Goal: Transaction & Acquisition: Purchase product/service

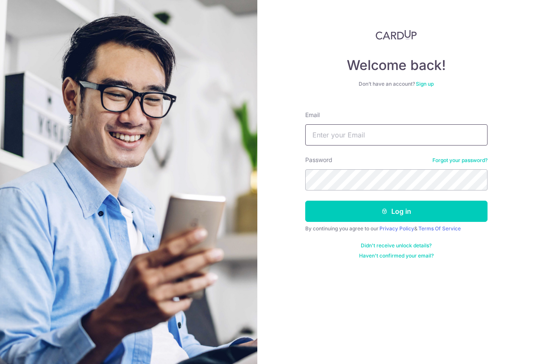
type input "[EMAIL_ADDRESS][DOMAIN_NAME]"
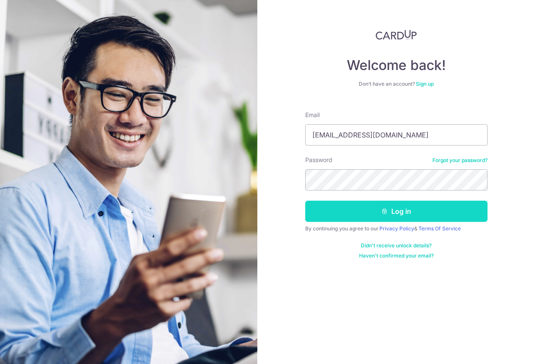
click at [469, 212] on button "Log in" at bounding box center [396, 210] width 182 height 21
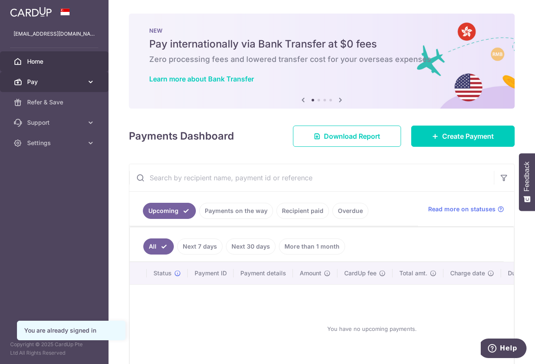
click at [53, 83] on span "Pay" at bounding box center [55, 82] width 56 height 8
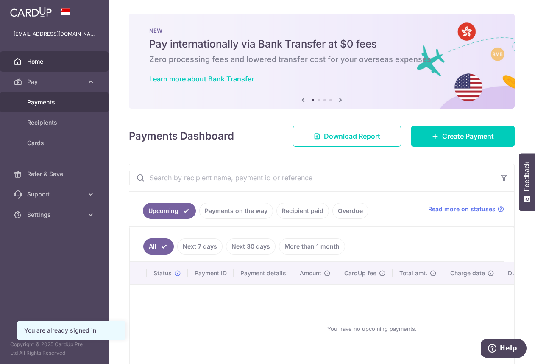
click at [64, 109] on link "Payments" at bounding box center [54, 102] width 108 height 20
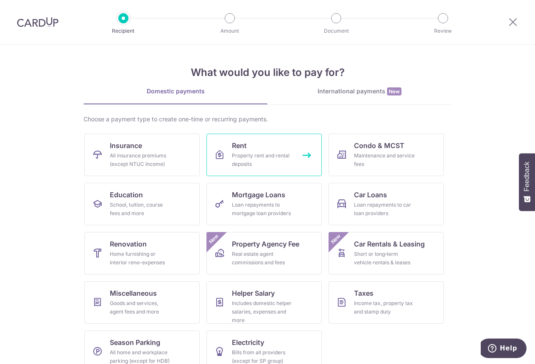
click at [257, 154] on div "Property rent and rental deposits" at bounding box center [262, 159] width 61 height 17
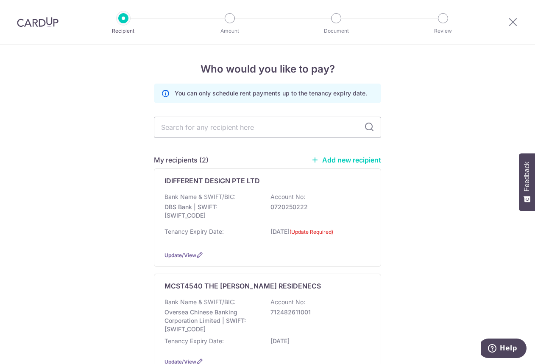
click at [369, 127] on icon at bounding box center [369, 127] width 10 height 10
click at [365, 124] on icon at bounding box center [369, 127] width 10 height 10
click at [316, 128] on input "text" at bounding box center [267, 127] width 227 height 21
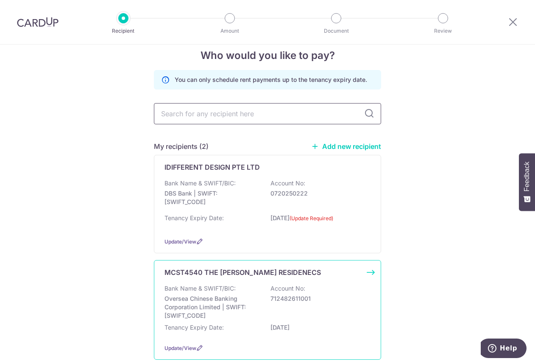
scroll to position [61, 0]
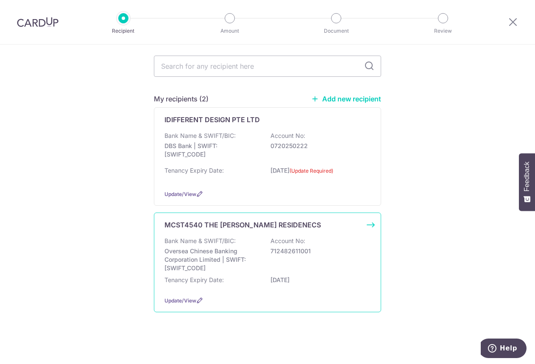
click at [253, 242] on div "Bank Name & SWIFT/BIC: Oversea Chinese Banking Corporation Limited | SWIFT: OCB…" at bounding box center [267, 254] width 206 height 36
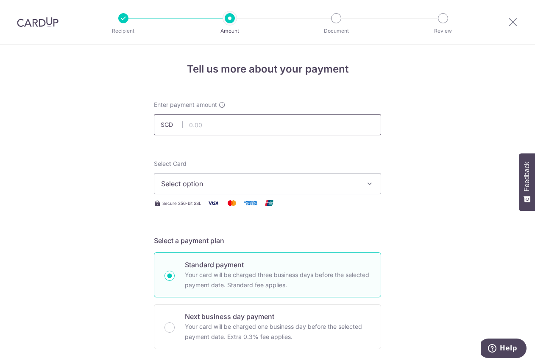
click at [254, 125] on input "text" at bounding box center [267, 124] width 227 height 21
type input "3,003.00"
click at [340, 184] on span "Select option" at bounding box center [259, 183] width 197 height 10
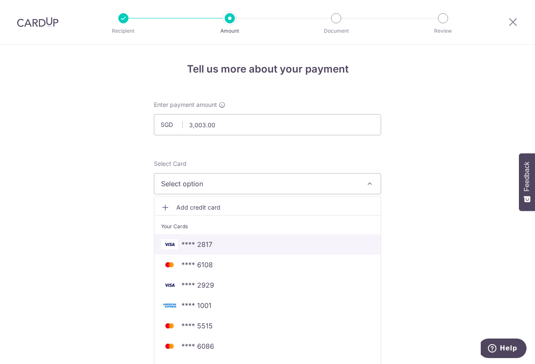
scroll to position [42, 0]
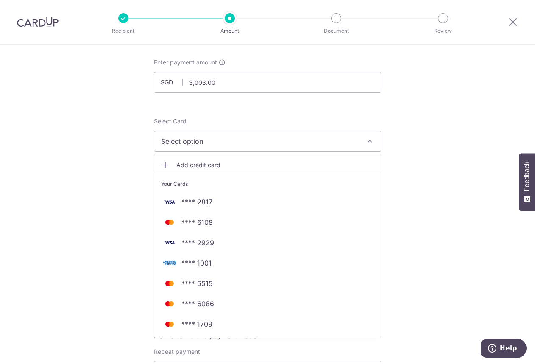
click at [176, 161] on span "Add credit card" at bounding box center [274, 165] width 197 height 8
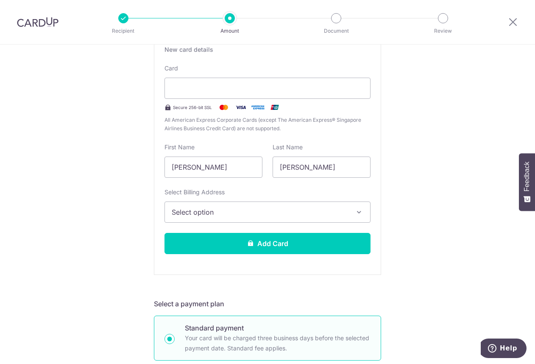
click at [236, 209] on span "Select option" at bounding box center [260, 212] width 176 height 10
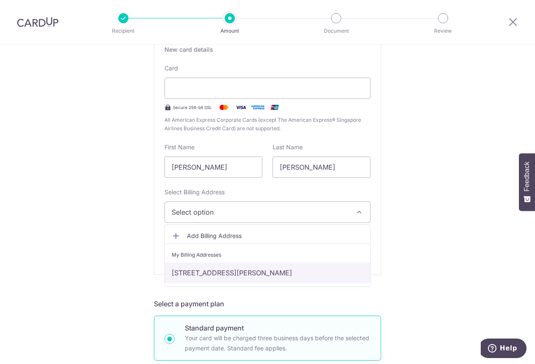
click at [230, 272] on link "[STREET_ADDRESS][PERSON_NAME]" at bounding box center [267, 272] width 205 height 20
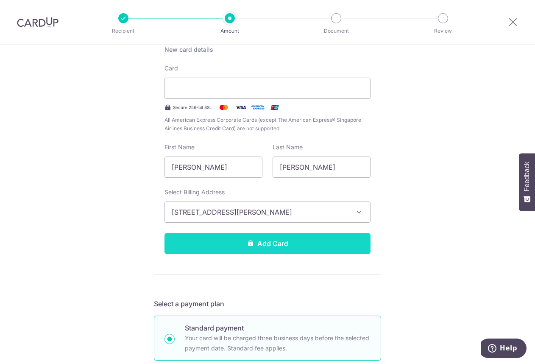
click at [236, 244] on button "Add Card" at bounding box center [267, 243] width 206 height 21
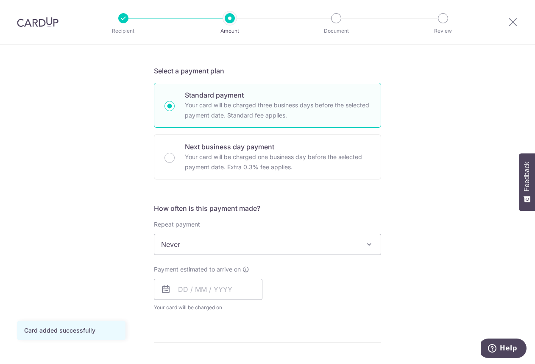
scroll to position [254, 0]
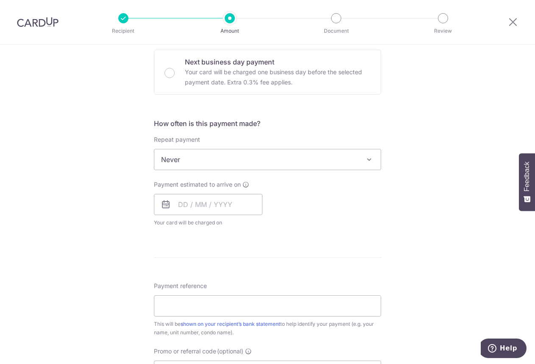
click at [161, 206] on icon at bounding box center [166, 204] width 10 height 10
click at [181, 201] on input "text" at bounding box center [208, 204] width 108 height 21
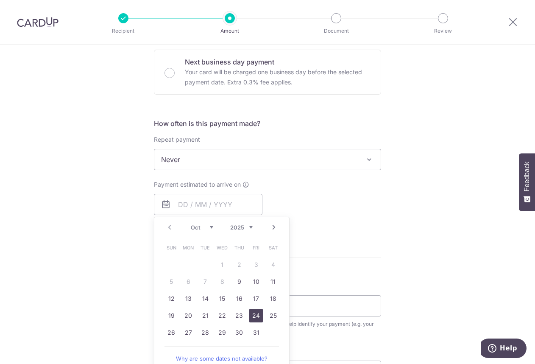
click at [249, 313] on link "24" at bounding box center [256, 316] width 14 height 14
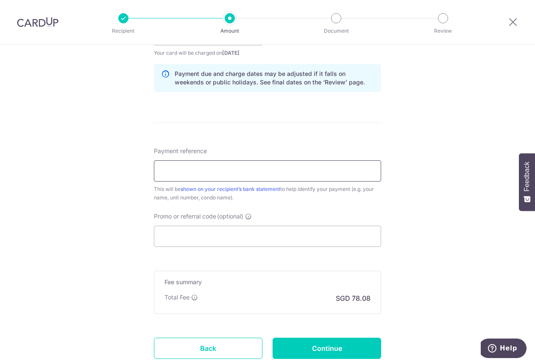
scroll to position [297, 0]
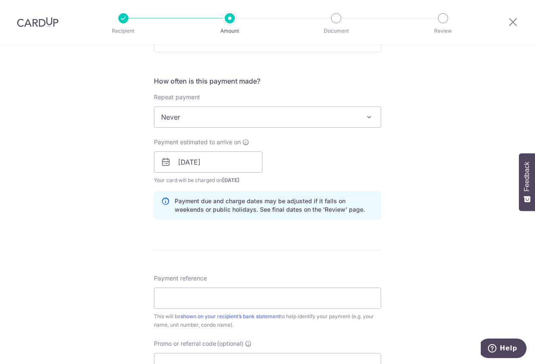
click at [162, 165] on icon at bounding box center [166, 162] width 10 height 10
click at [176, 161] on input "24/10/2025" at bounding box center [208, 161] width 108 height 21
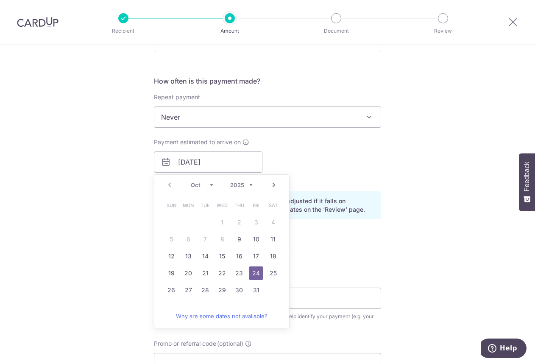
click at [341, 261] on form "Enter payment amount SGD 3,003.00 3003.00 Card added successfully Select Card *…" at bounding box center [267, 157] width 227 height 706
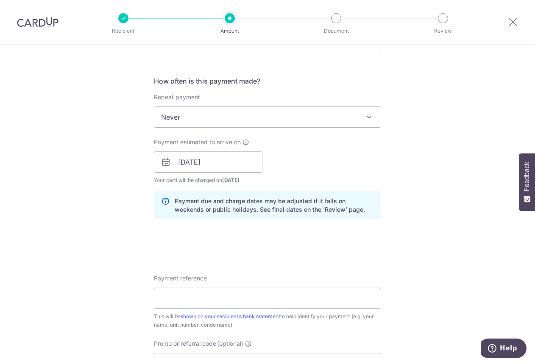
click at [161, 159] on icon at bounding box center [166, 162] width 10 height 10
click at [162, 160] on icon at bounding box center [166, 162] width 10 height 10
click at [176, 160] on input "24/10/2025" at bounding box center [208, 161] width 108 height 21
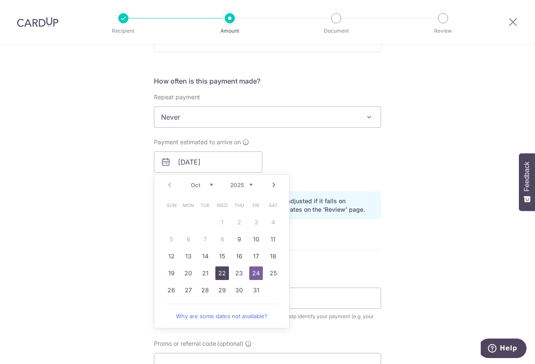
click at [220, 272] on link "22" at bounding box center [222, 273] width 14 height 14
type input "22/10/2025"
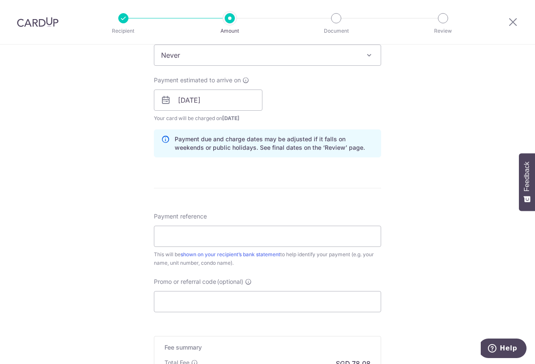
scroll to position [381, 0]
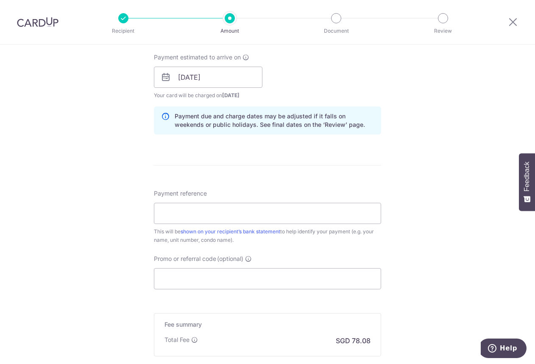
click at [299, 227] on div "This will be shown on your recipient’s bank statement to help identify your pay…" at bounding box center [267, 235] width 227 height 17
click at [292, 219] on input "Payment reference" at bounding box center [267, 213] width 227 height 21
click at [342, 288] on form "Enter payment amount SGD 3,003.00 3003.00 Card added successfully Select Card *…" at bounding box center [267, 72] width 227 height 706
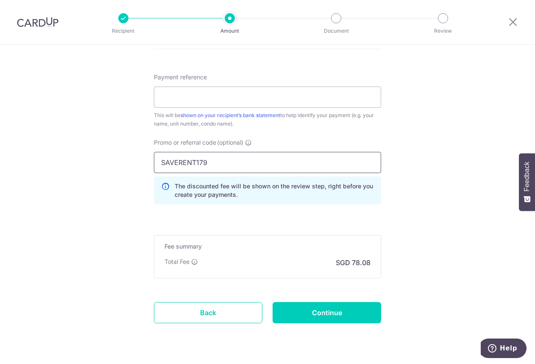
scroll to position [518, 0]
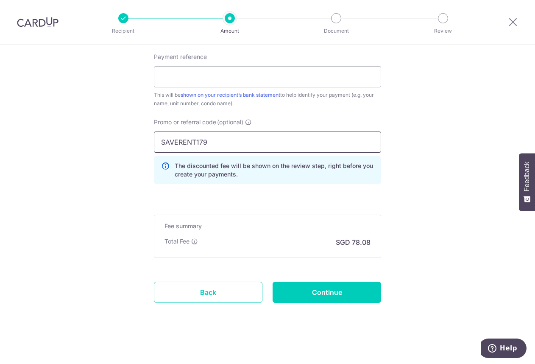
type input "SAVERENT179"
click at [323, 285] on input "Continue" at bounding box center [327, 291] width 108 height 21
click at [240, 75] on div "Payment reference Please enter a valid payment reference This will be shown on …" at bounding box center [267, 74] width 227 height 67
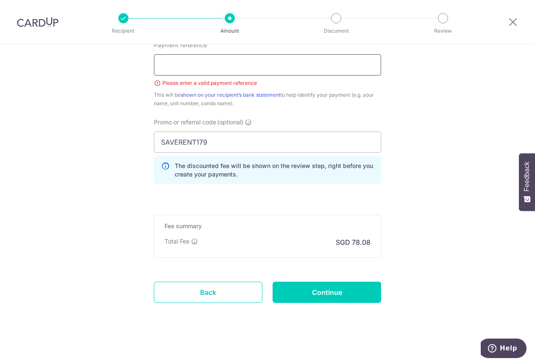
click at [240, 67] on input "Payment reference" at bounding box center [267, 64] width 227 height 21
type input "r"
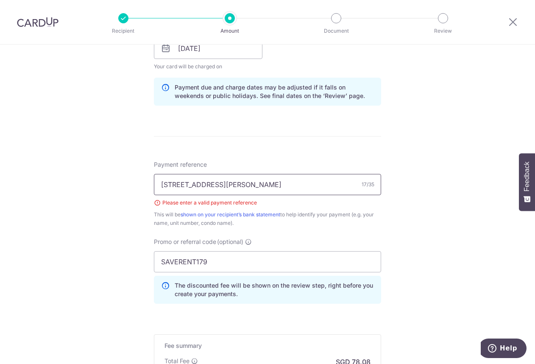
scroll to position [360, 0]
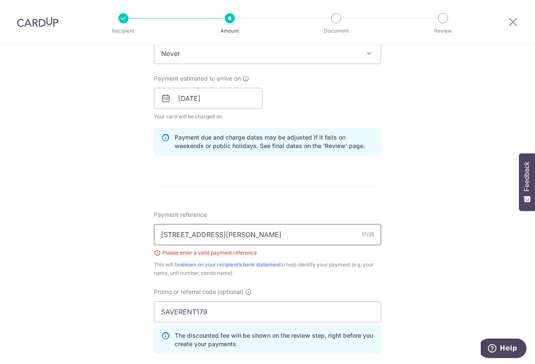
type input "[STREET_ADDRESS][PERSON_NAME]"
click at [351, 264] on div "This will be shown on your recipient’s bank statement to help identify your pay…" at bounding box center [267, 268] width 227 height 17
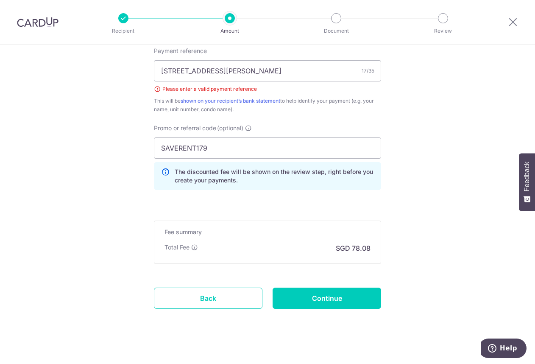
scroll to position [530, 0]
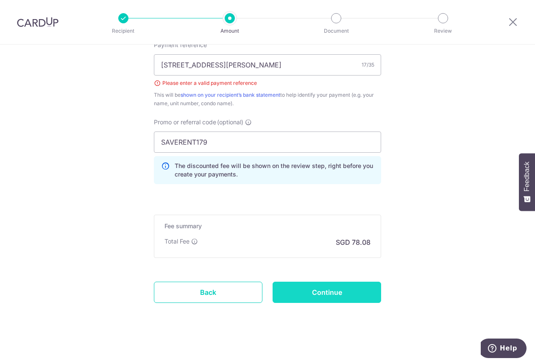
click at [319, 284] on input "Continue" at bounding box center [327, 291] width 108 height 21
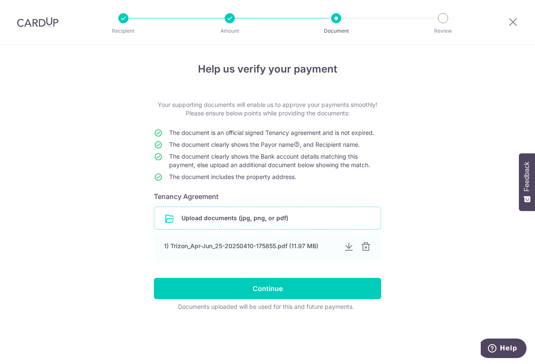
click at [285, 217] on input "file" at bounding box center [267, 218] width 226 height 22
click at [280, 219] on input "file" at bounding box center [267, 218] width 226 height 22
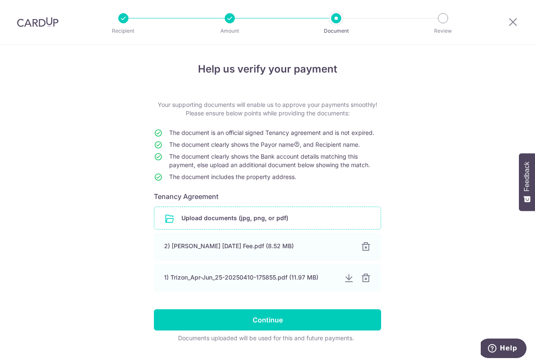
scroll to position [17, 0]
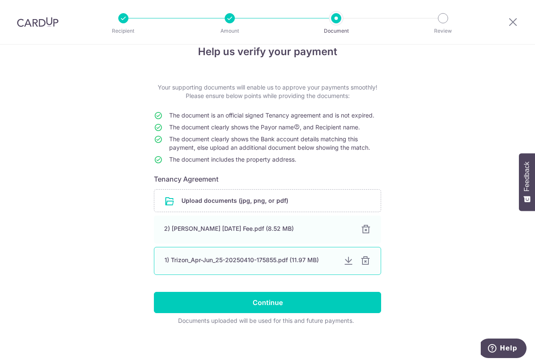
click at [365, 261] on div at bounding box center [365, 261] width 10 height 10
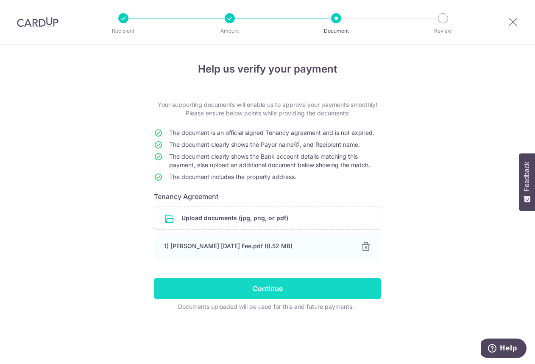
click at [331, 293] on input "Continue" at bounding box center [267, 288] width 227 height 21
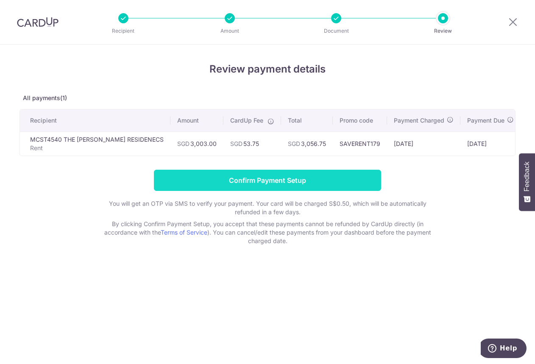
click at [296, 184] on input "Confirm Payment Setup" at bounding box center [267, 180] width 227 height 21
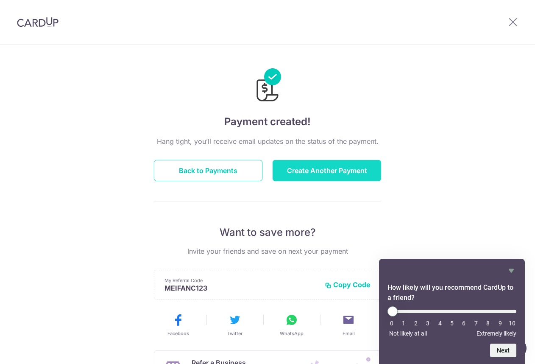
click at [338, 166] on button "Create Another Payment" at bounding box center [327, 170] width 108 height 21
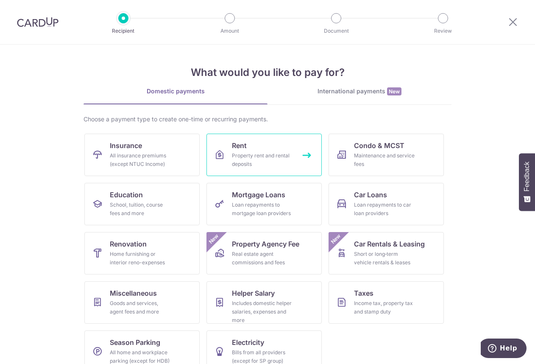
click at [228, 158] on link "Rent Property rent and rental deposits" at bounding box center [263, 155] width 115 height 42
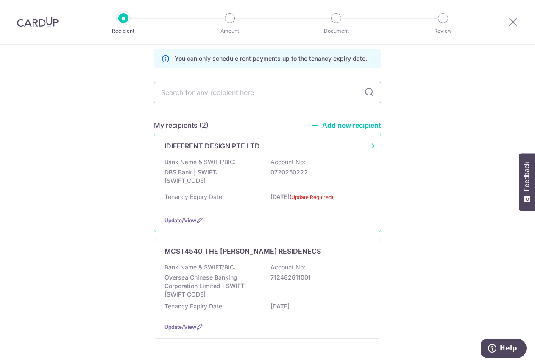
scroll to position [61, 0]
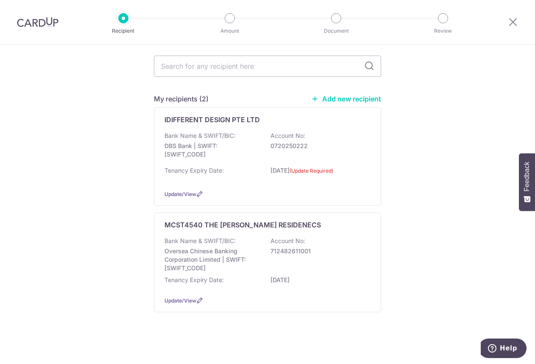
click at [348, 98] on link "Add new recipient" at bounding box center [346, 99] width 70 height 8
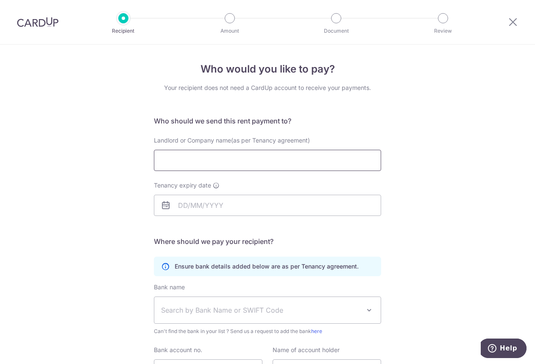
click at [298, 165] on input "Landlord or Company name(as per Tenancy agreement)" at bounding box center [267, 160] width 227 height 21
type input "m"
type input "MCST4334 ONE BALMORAL"
type input "[DATE]"
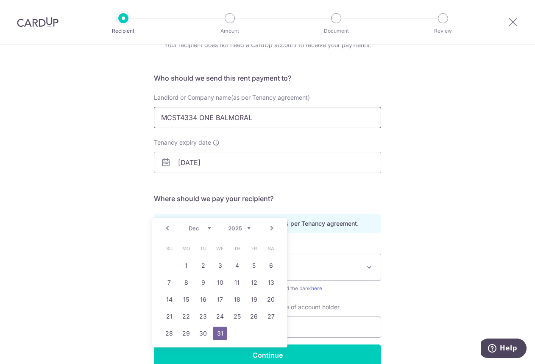
scroll to position [83, 0]
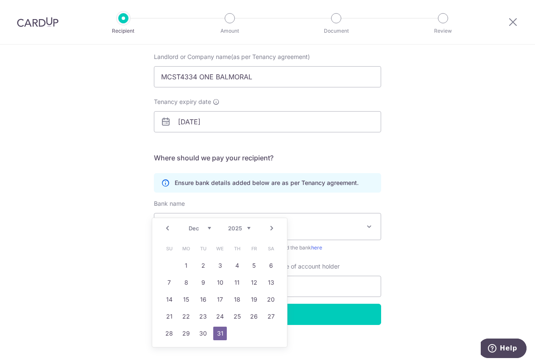
click at [341, 153] on h5 "Where should we pay your recipient?" at bounding box center [267, 158] width 227 height 10
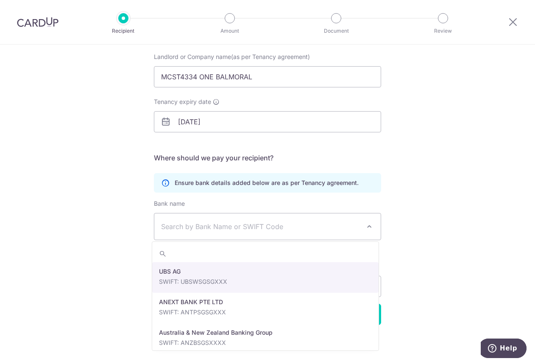
click at [313, 213] on span "Search by Bank Name or SWIFT Code" at bounding box center [267, 226] width 226 height 26
click at [291, 220] on span "Search by Bank Name or SWIFT Code" at bounding box center [267, 226] width 226 height 26
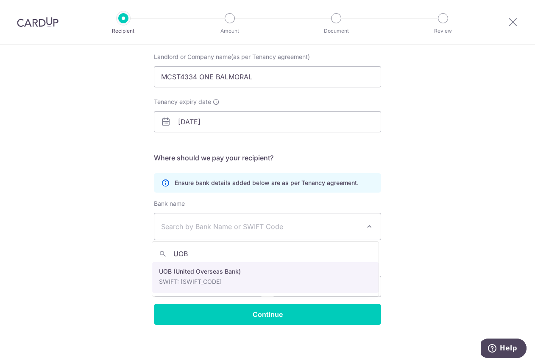
type input "UOB"
select select "18"
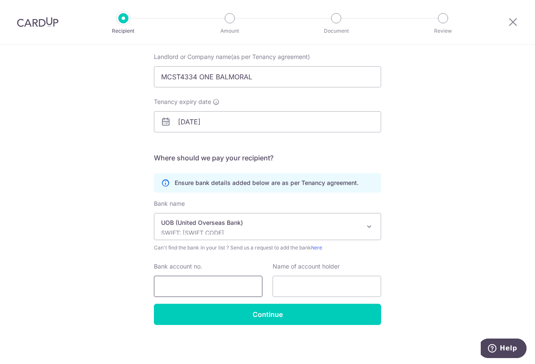
click at [225, 285] on input "Bank account no." at bounding box center [208, 285] width 108 height 21
type input "3663156347"
click at [308, 283] on input "text" at bounding box center [327, 285] width 108 height 21
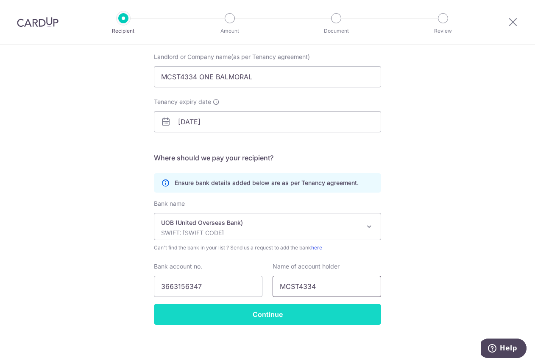
type input "MCST4334"
click at [319, 304] on input "Continue" at bounding box center [267, 313] width 227 height 21
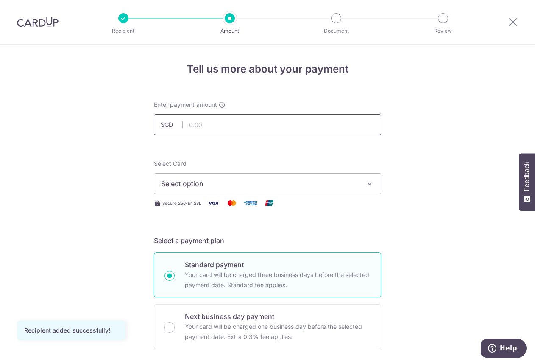
click at [228, 122] on input "text" at bounding box center [267, 124] width 227 height 21
type input "2,550.60"
click at [302, 186] on span "Select option" at bounding box center [259, 183] width 197 height 10
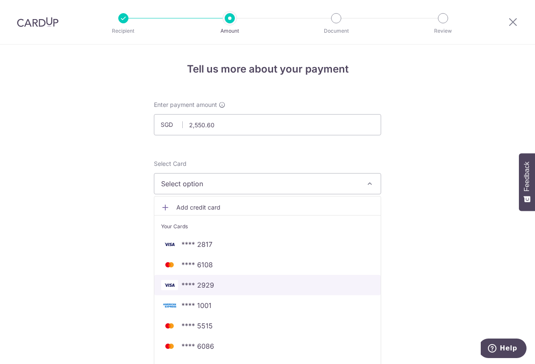
scroll to position [85, 0]
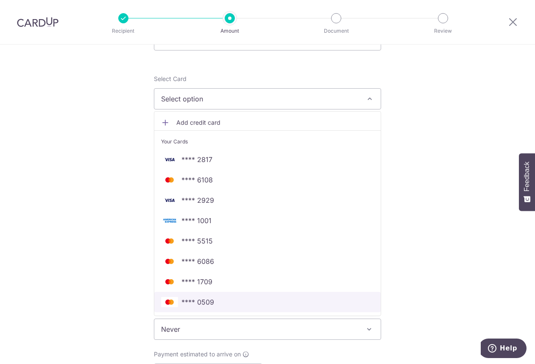
click at [276, 297] on span "**** 0509" at bounding box center [267, 302] width 213 height 10
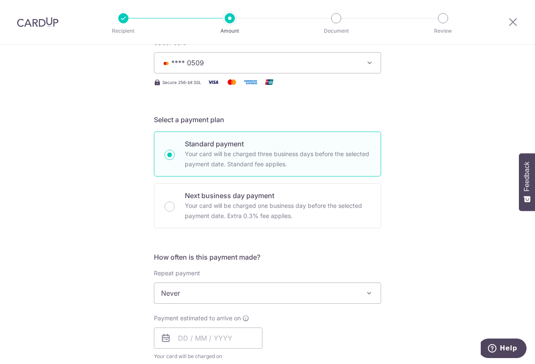
scroll to position [212, 0]
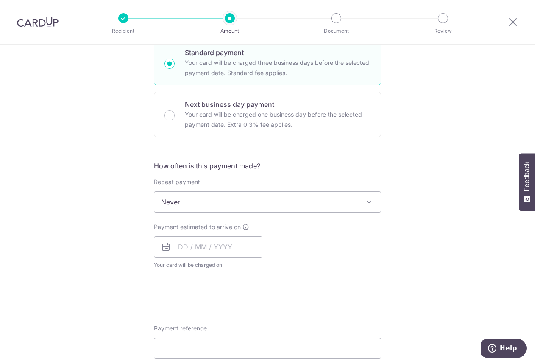
click at [164, 248] on icon at bounding box center [166, 247] width 10 height 10
click at [161, 247] on icon at bounding box center [166, 247] width 10 height 10
click at [177, 244] on input "text" at bounding box center [208, 246] width 108 height 21
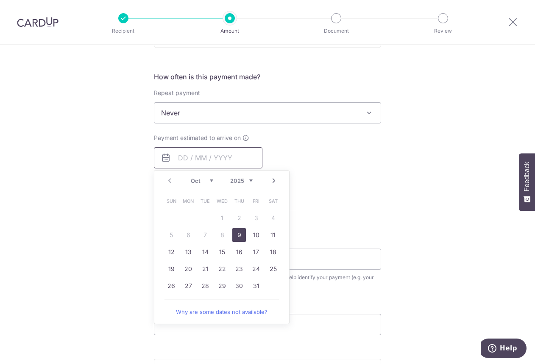
scroll to position [339, 0]
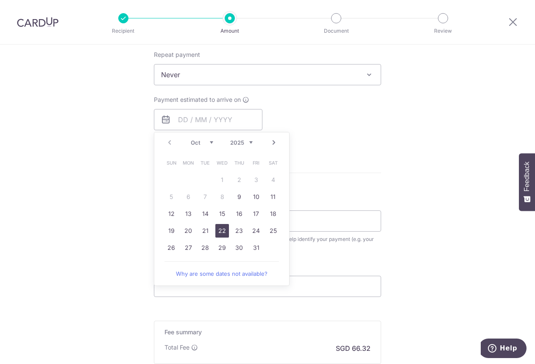
click at [221, 231] on link "22" at bounding box center [222, 231] width 14 height 14
type input "22/10/2025"
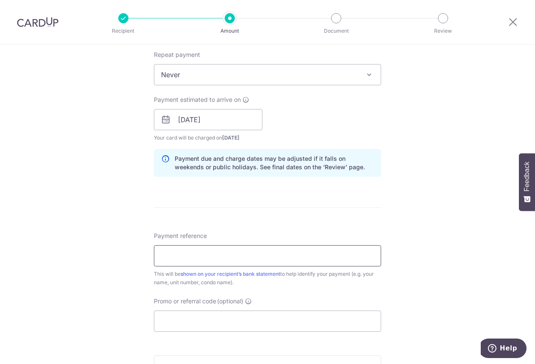
click at [237, 258] on input "Payment reference" at bounding box center [267, 255] width 227 height 21
type input "1"
type input "1 Balmoral 10-04"
click at [253, 318] on input "Promo or referral code (optional)" at bounding box center [267, 320] width 227 height 21
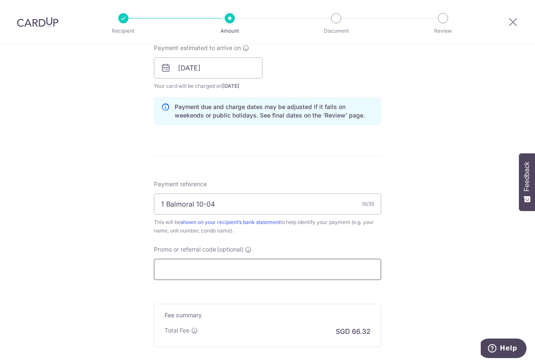
scroll to position [466, 0]
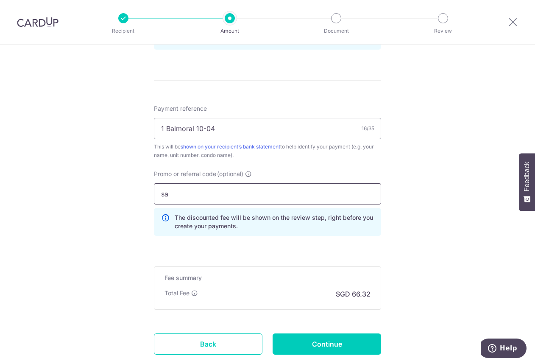
type input "s"
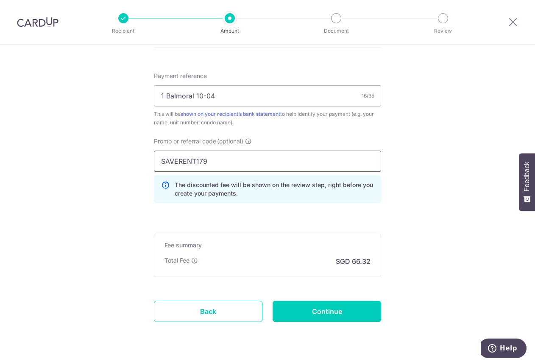
scroll to position [518, 0]
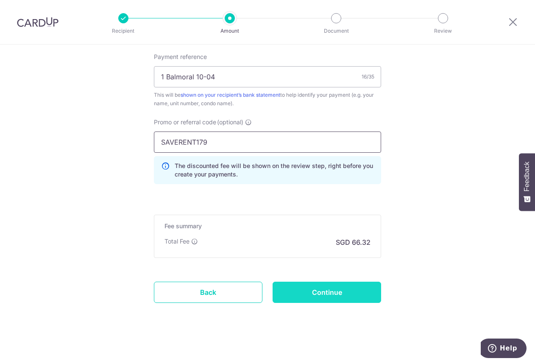
type input "SAVERENT179"
click at [299, 286] on input "Continue" at bounding box center [327, 291] width 108 height 21
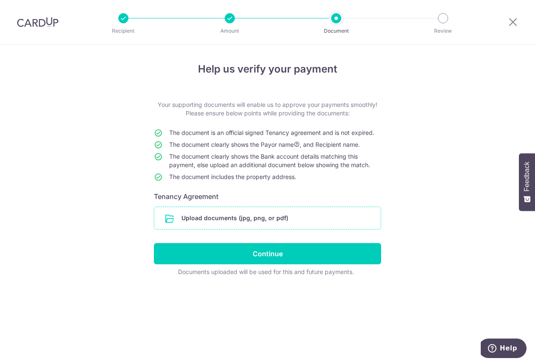
click at [204, 215] on input "file" at bounding box center [267, 218] width 226 height 22
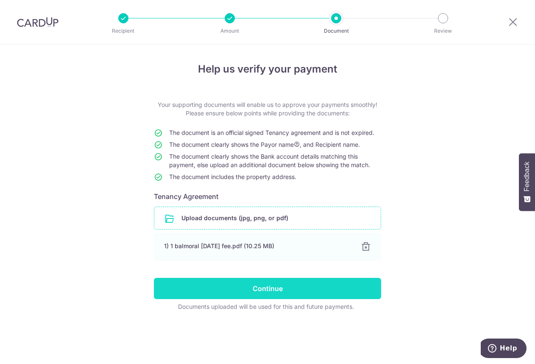
click at [334, 285] on input "Continue" at bounding box center [267, 288] width 227 height 21
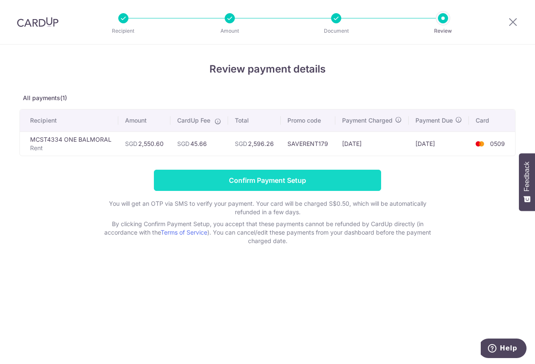
click at [244, 182] on input "Confirm Payment Setup" at bounding box center [267, 180] width 227 height 21
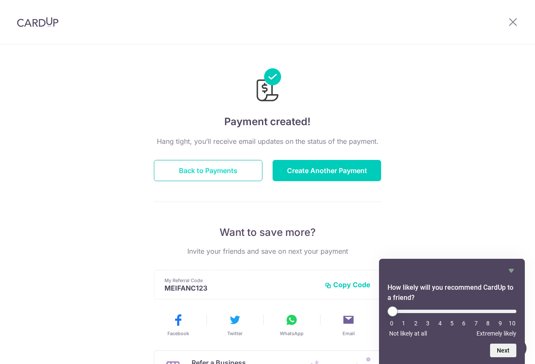
click at [213, 163] on button "Back to Payments" at bounding box center [208, 170] width 108 height 21
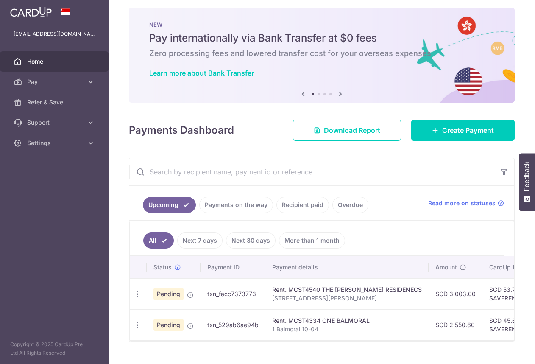
scroll to position [25, 0]
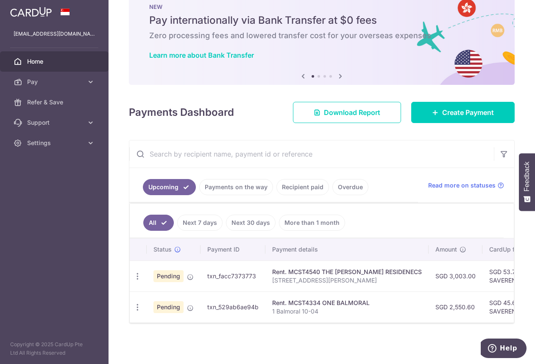
drag, startPoint x: 43, startPoint y: 79, endPoint x: 189, endPoint y: 150, distance: 161.7
click at [44, 79] on span "Pay" at bounding box center [55, 82] width 56 height 8
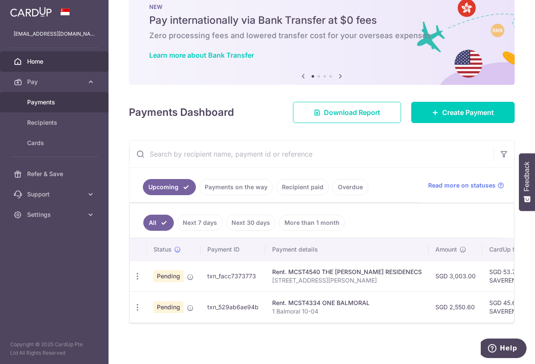
click at [80, 104] on span "Payments" at bounding box center [55, 102] width 56 height 8
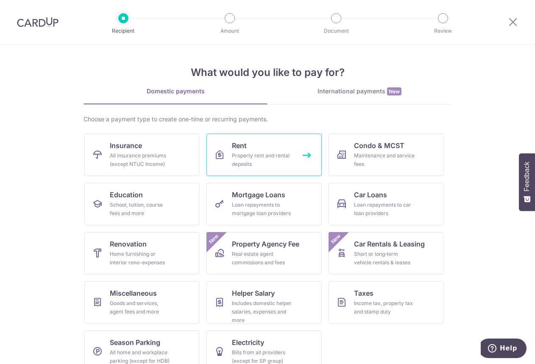
click at [275, 149] on link "Rent Property rent and rental deposits" at bounding box center [263, 155] width 115 height 42
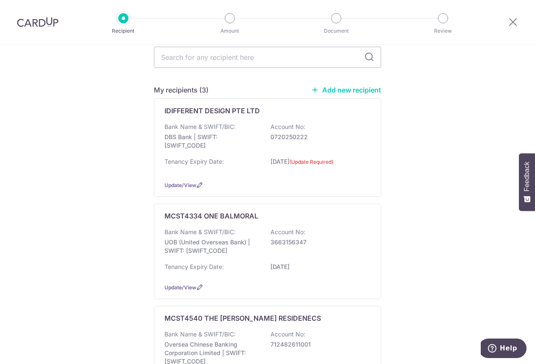
scroll to position [36, 0]
